Goal: Navigation & Orientation: Find specific page/section

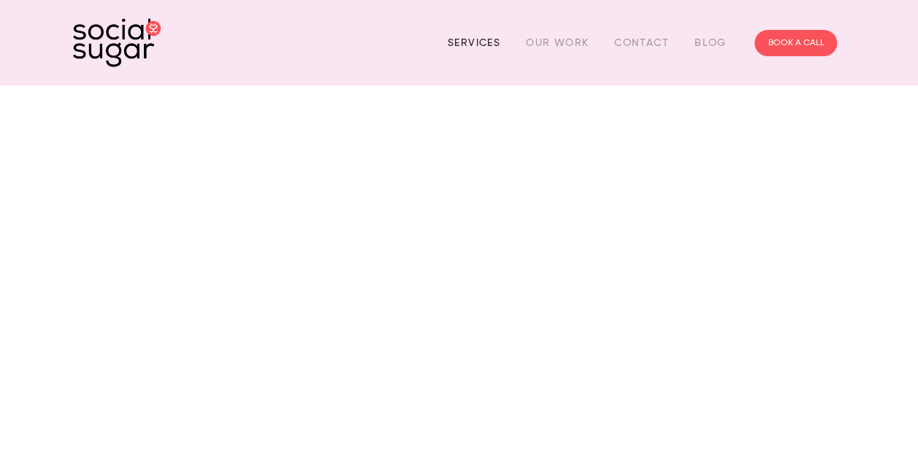
click at [481, 39] on link "Services" at bounding box center [474, 42] width 53 height 23
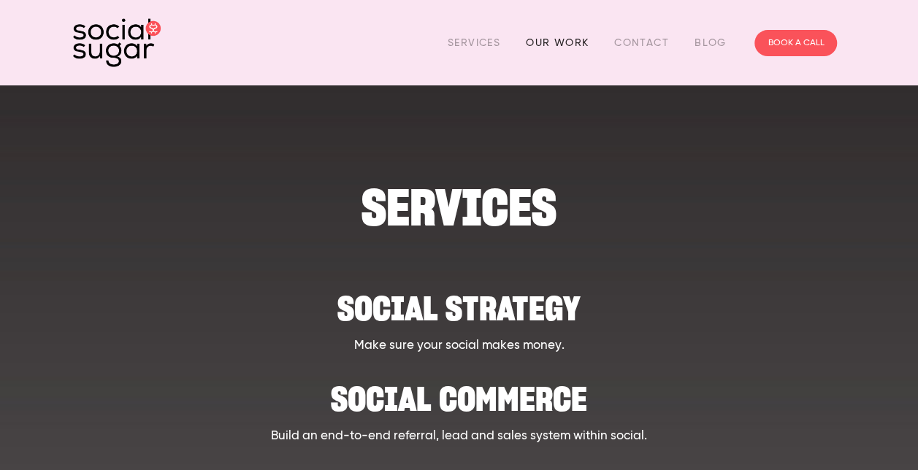
click at [564, 45] on link "Our Work" at bounding box center [557, 42] width 63 height 23
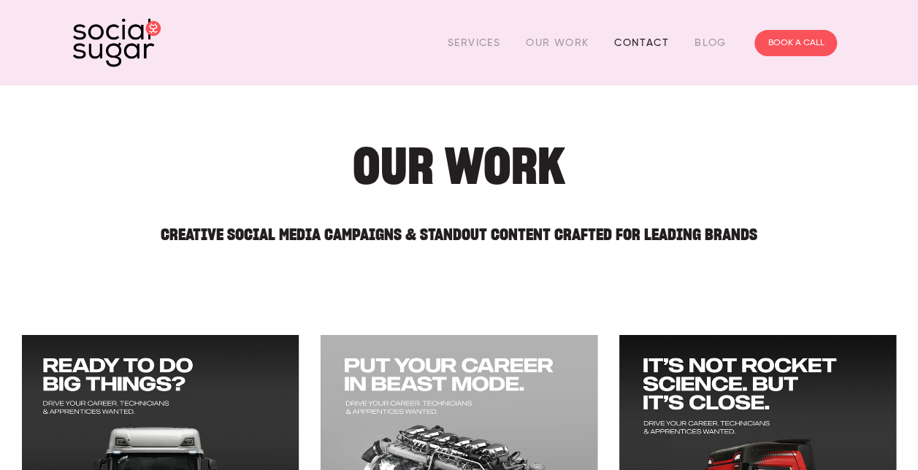
click at [648, 43] on link "Contact" at bounding box center [641, 42] width 55 height 23
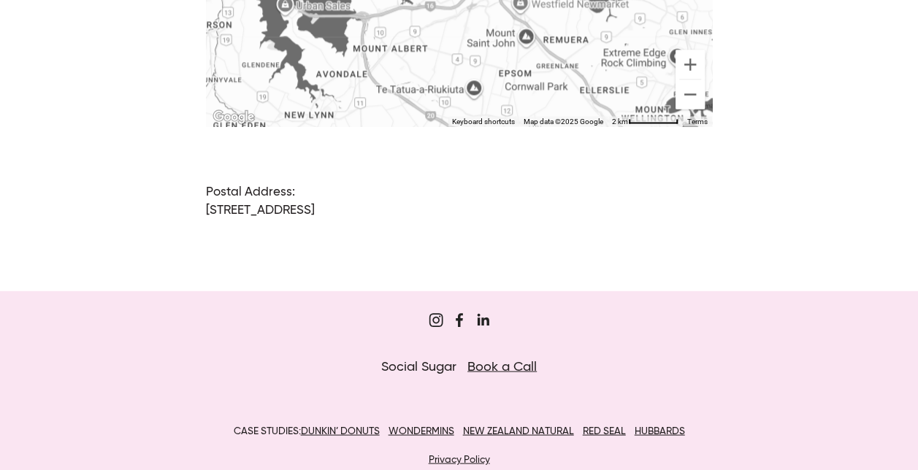
scroll to position [1348, 0]
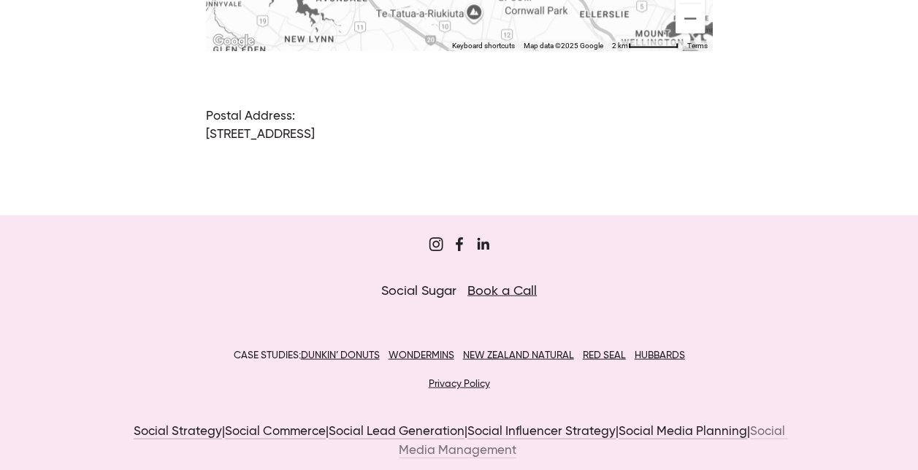
click at [466, 432] on link "Social Media Management" at bounding box center [593, 441] width 389 height 32
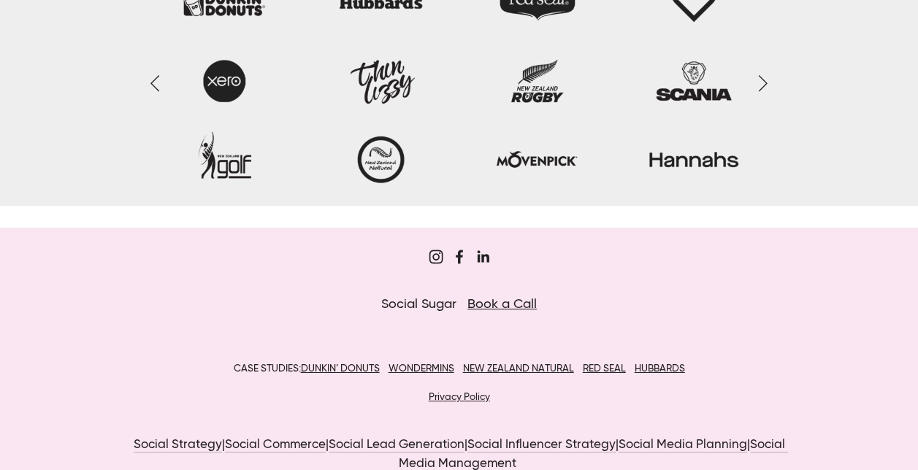
scroll to position [2362, 0]
